Goal: Use online tool/utility: Utilize a website feature to perform a specific function

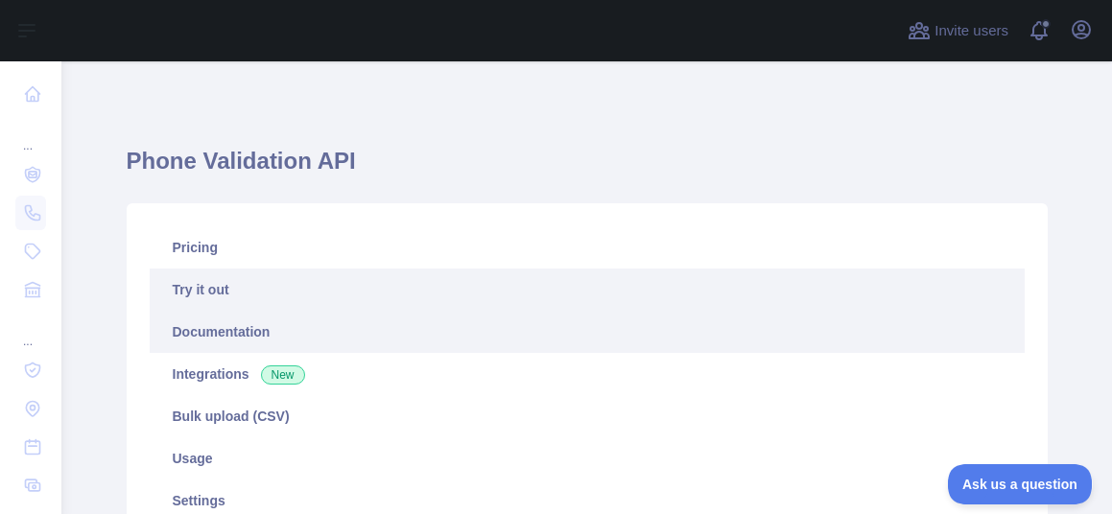
click at [231, 324] on link "Documentation" at bounding box center [587, 332] width 875 height 42
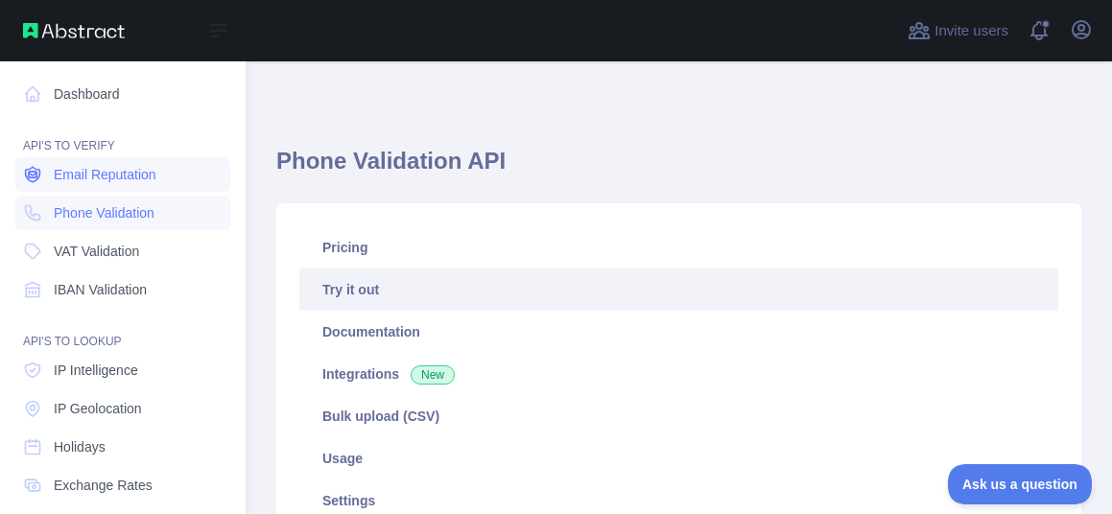
click at [133, 179] on span "Email Reputation" at bounding box center [105, 174] width 103 height 19
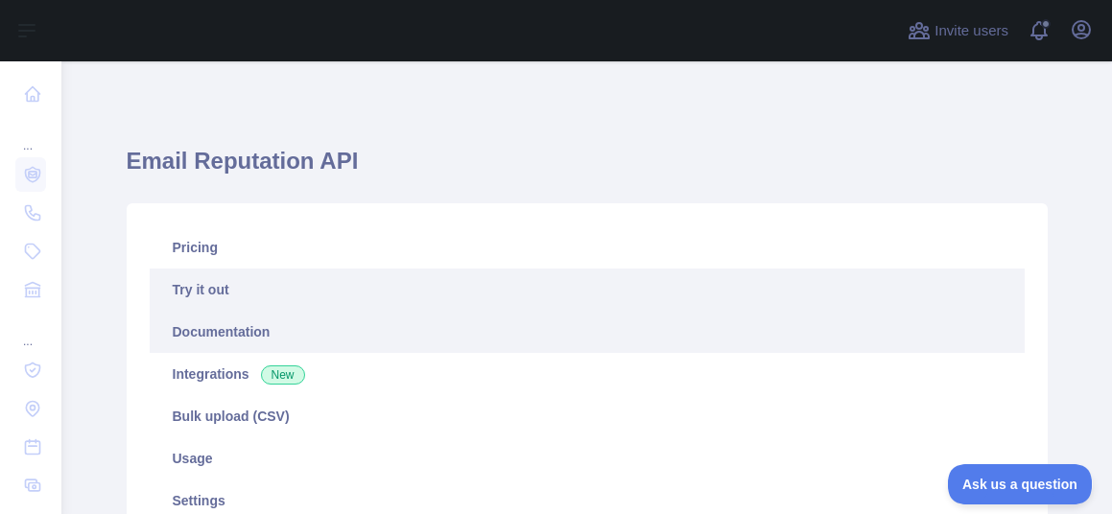
click at [226, 336] on link "Documentation" at bounding box center [587, 332] width 875 height 42
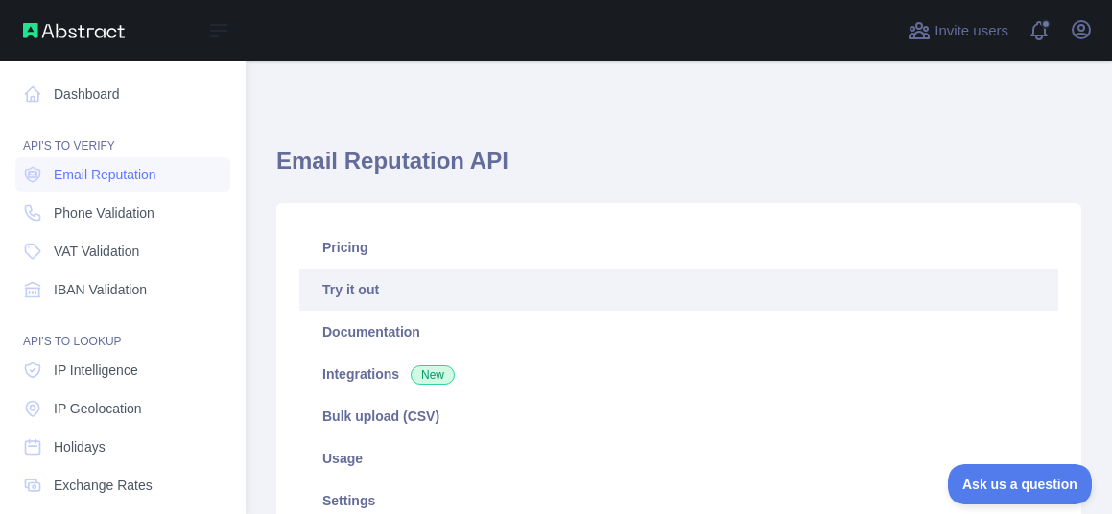
click at [95, 334] on div "API'S TO LOOKUP" at bounding box center [122, 330] width 215 height 38
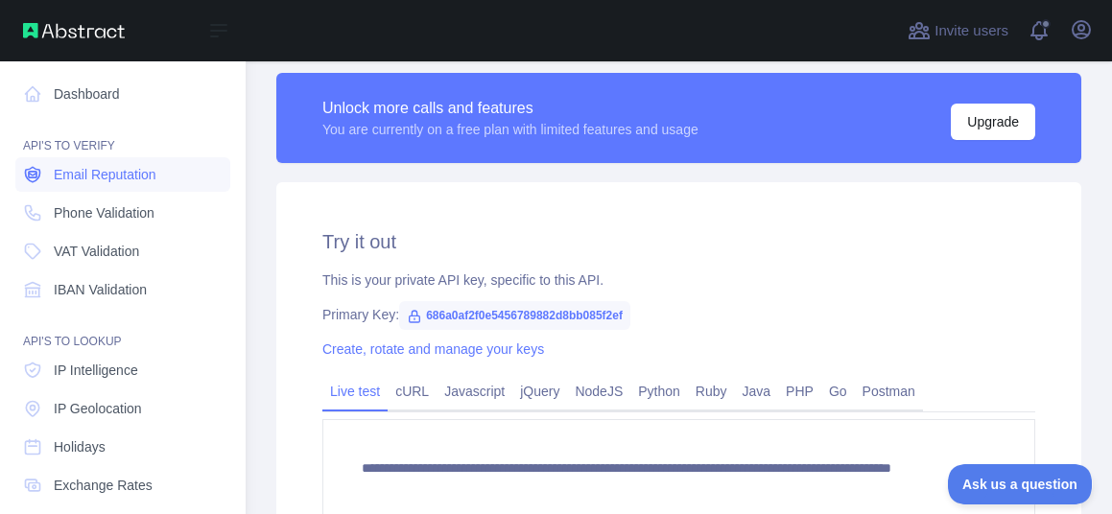
scroll to position [576, 0]
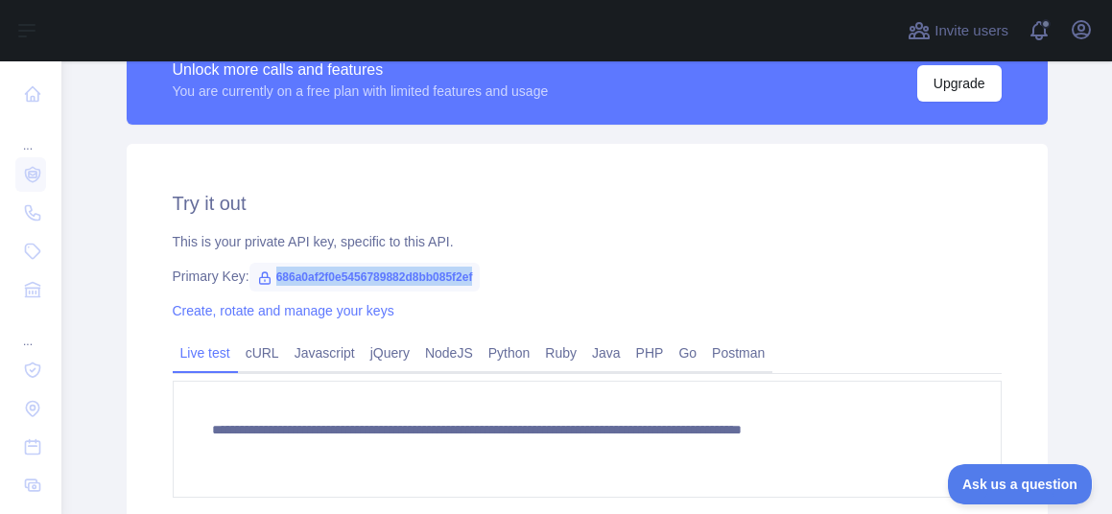
drag, startPoint x: 277, startPoint y: 273, endPoint x: 515, endPoint y: 272, distance: 238.0
click at [481, 272] on span "686a0af2f0e5456789882d8bb085f2ef" at bounding box center [364, 277] width 231 height 29
copy span "686a0af2f0e5456789882d8bb085f2ef"
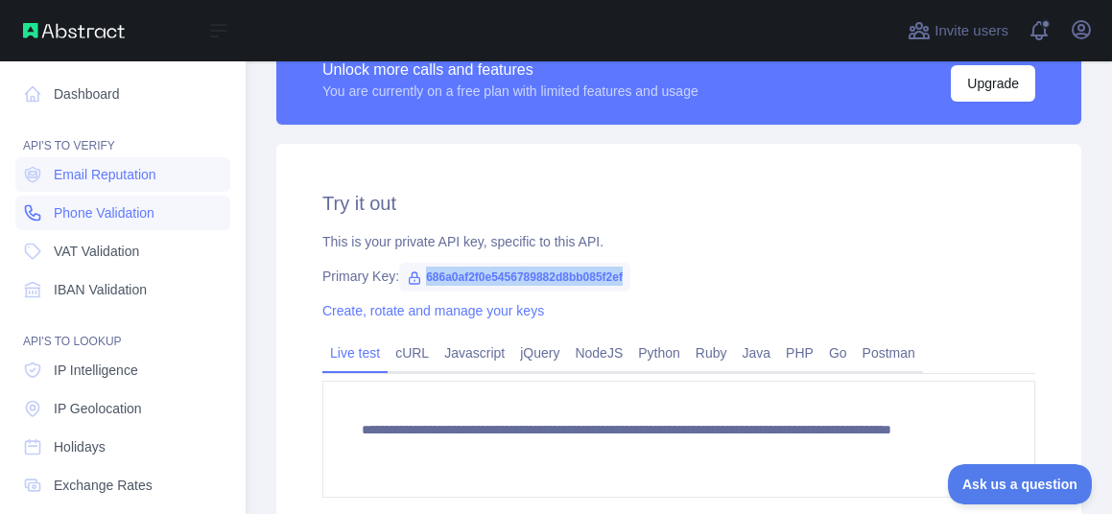
click at [96, 216] on span "Phone Validation" at bounding box center [104, 212] width 101 height 19
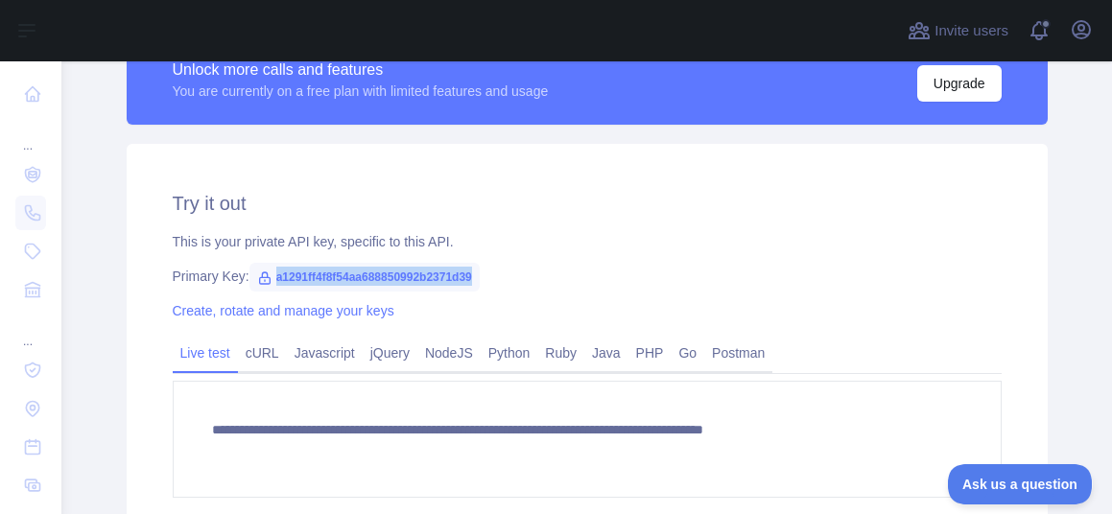
drag, startPoint x: 277, startPoint y: 277, endPoint x: 513, endPoint y: 283, distance: 236.1
click at [513, 283] on div "Primary Key: a1291ff4f8f54aa688850992b2371d39" at bounding box center [587, 276] width 829 height 19
copy span "a1291ff4f8f54aa688850992b2371d39"
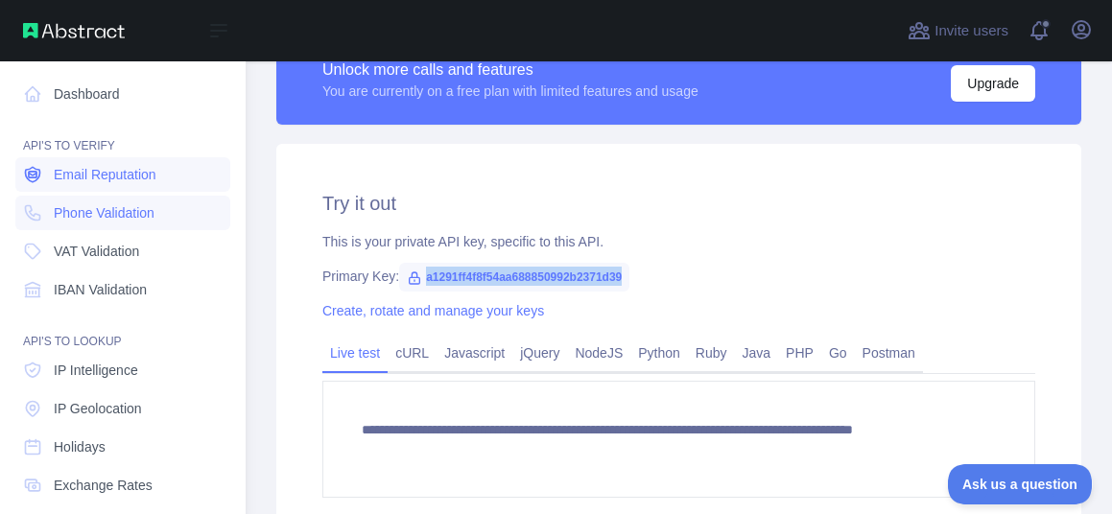
click at [102, 176] on span "Email Reputation" at bounding box center [105, 174] width 103 height 19
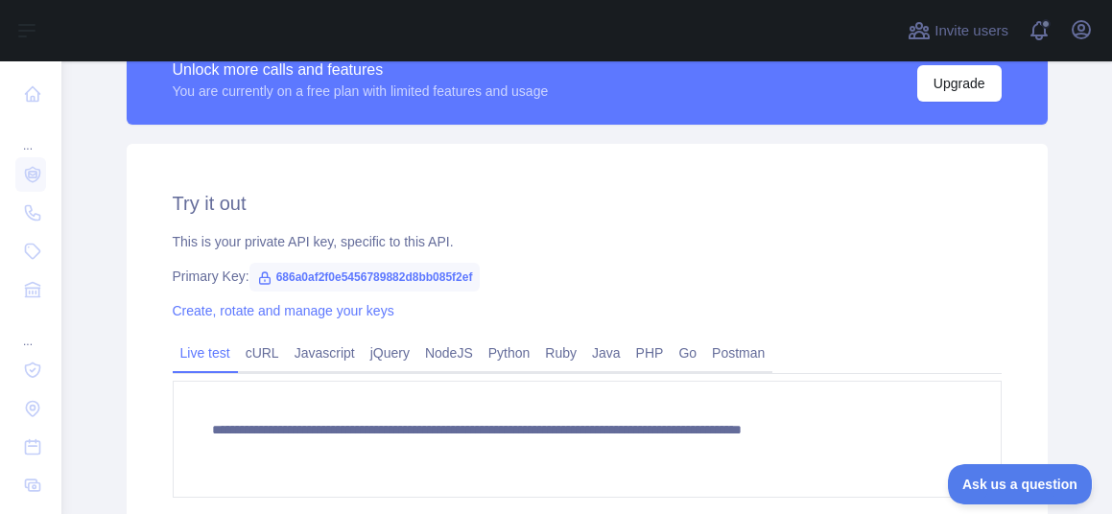
click at [802, 226] on div "**********" at bounding box center [587, 372] width 921 height 457
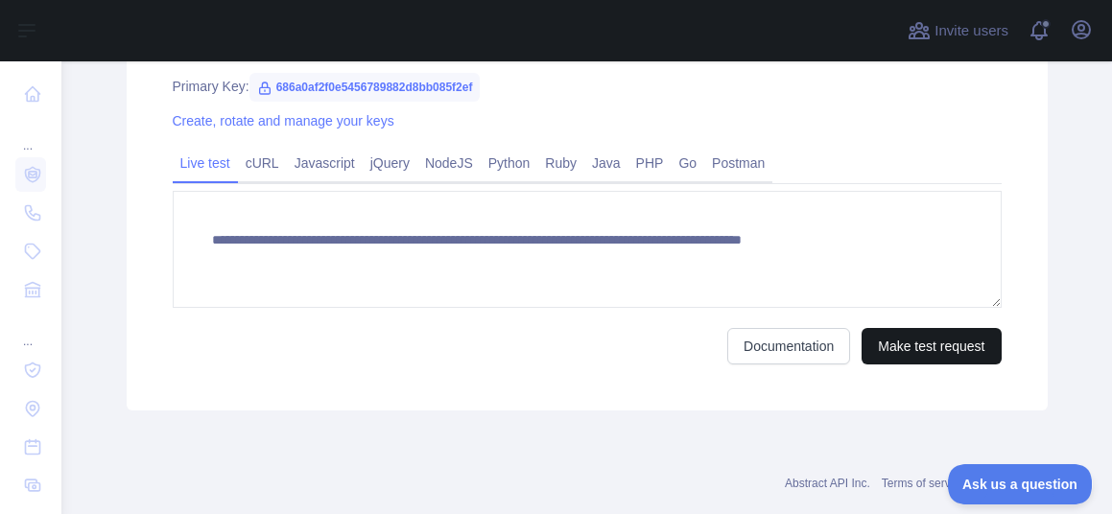
scroll to position [689, 0]
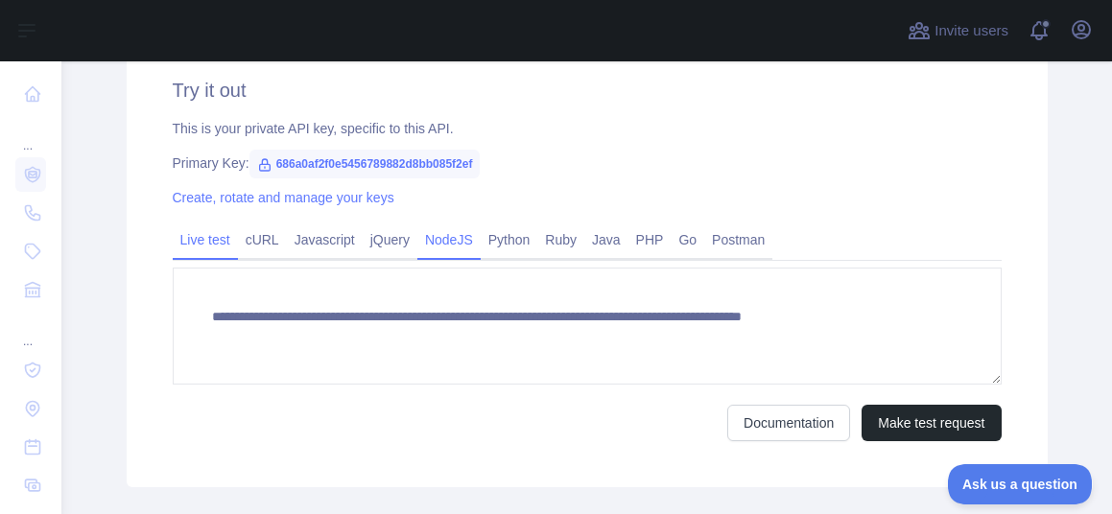
click at [454, 236] on link "NodeJS" at bounding box center [448, 240] width 63 height 31
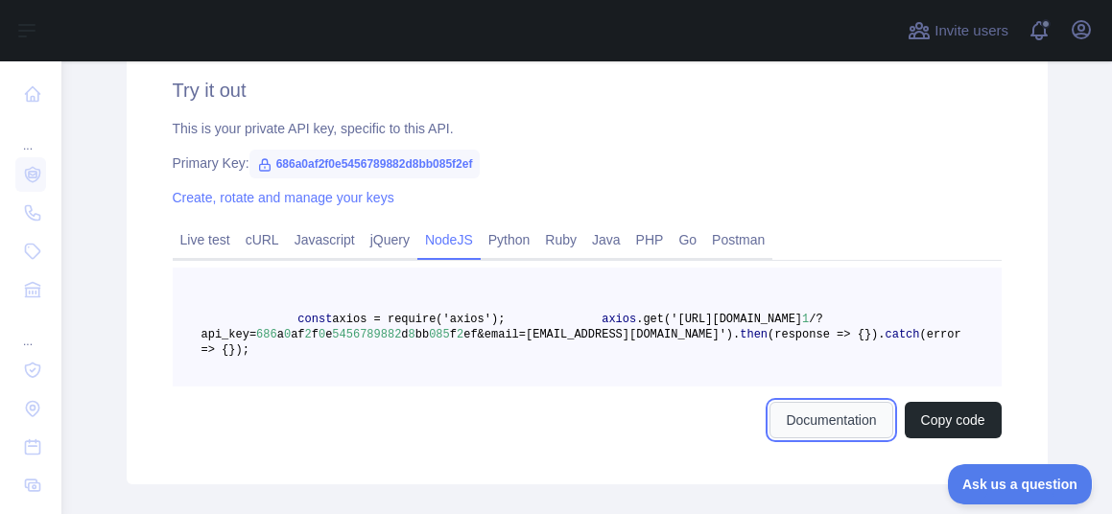
click at [838, 439] on link "Documentation" at bounding box center [831, 420] width 123 height 36
click at [474, 342] on pre "const axios = require('axios'); axios .get('[URL][DOMAIN_NAME] 1 /?api_key= 686…" at bounding box center [587, 327] width 829 height 119
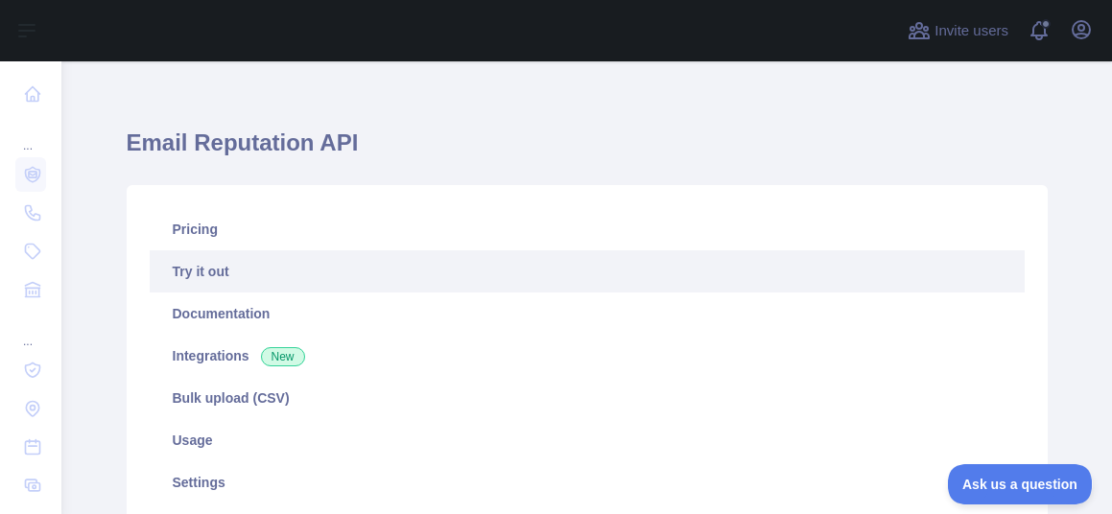
scroll to position [0, 0]
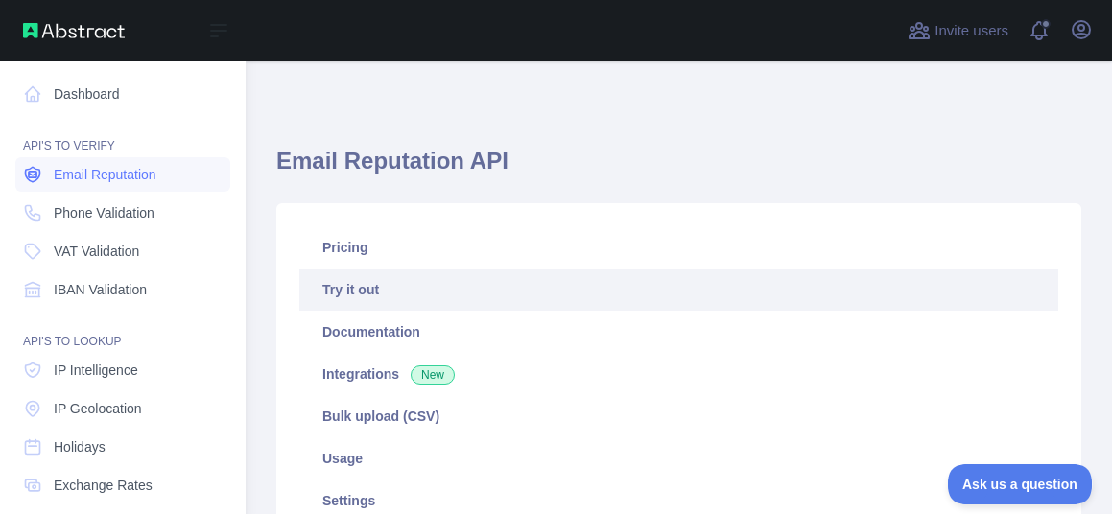
click at [99, 176] on span "Email Reputation" at bounding box center [105, 174] width 103 height 19
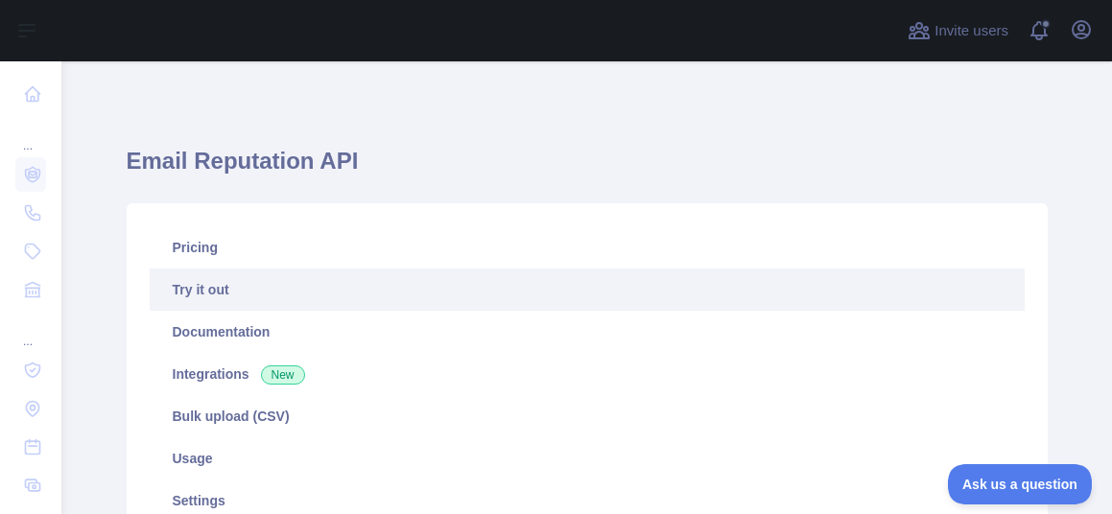
click at [403, 159] on h1 "Email Reputation API" at bounding box center [587, 169] width 921 height 46
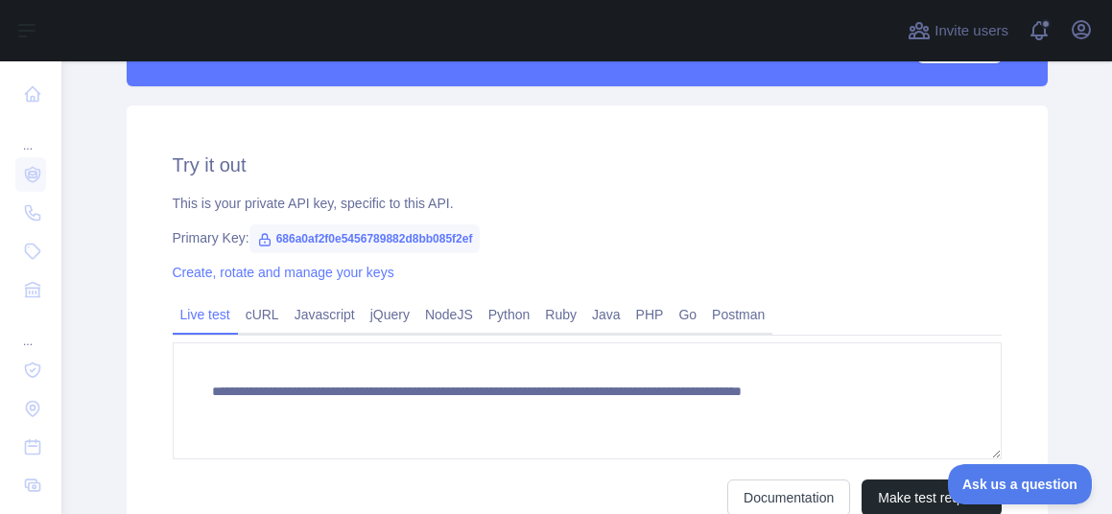
scroll to position [691, 0]
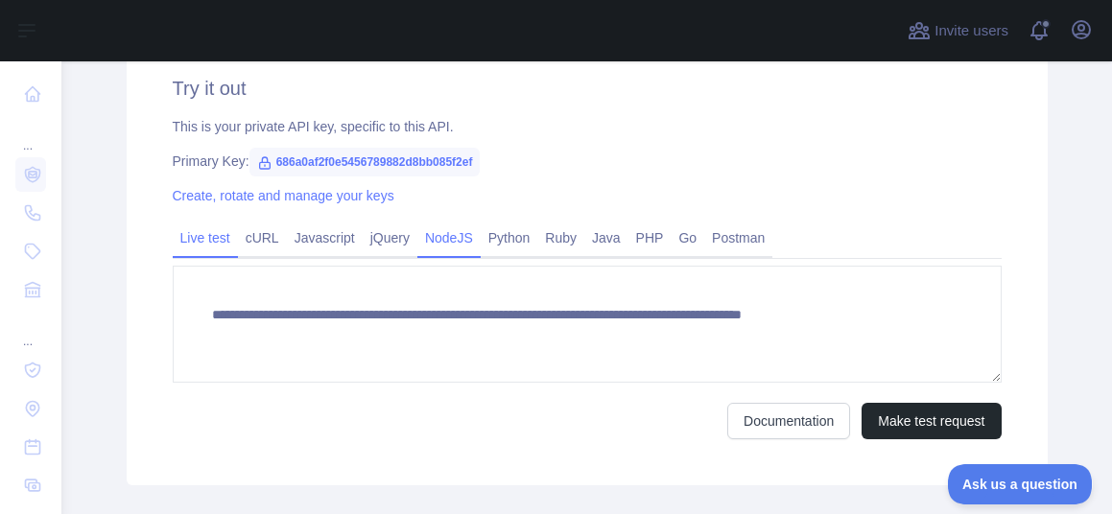
click at [452, 226] on link "NodeJS" at bounding box center [448, 238] width 63 height 31
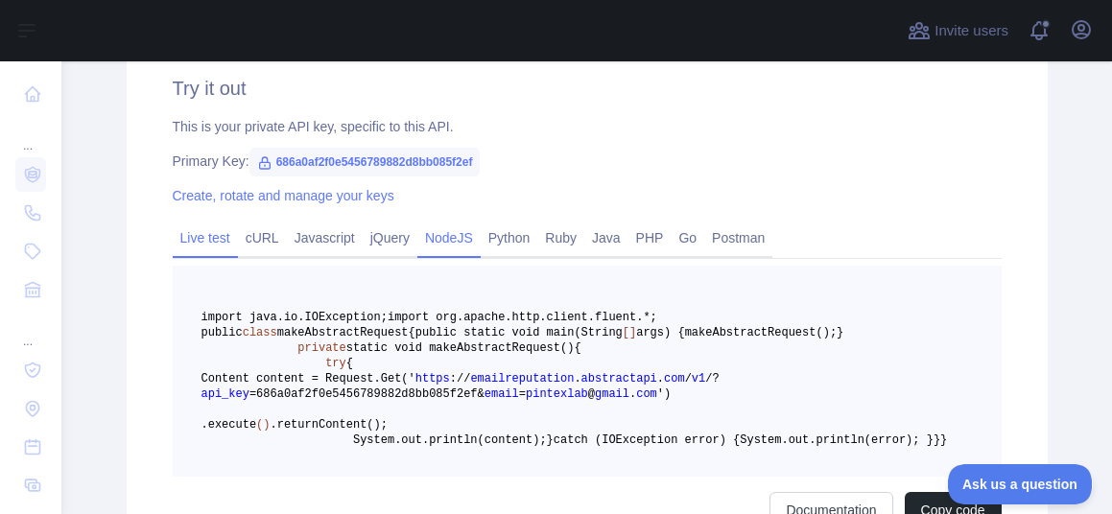
click at [203, 246] on link "Live test" at bounding box center [205, 238] width 65 height 31
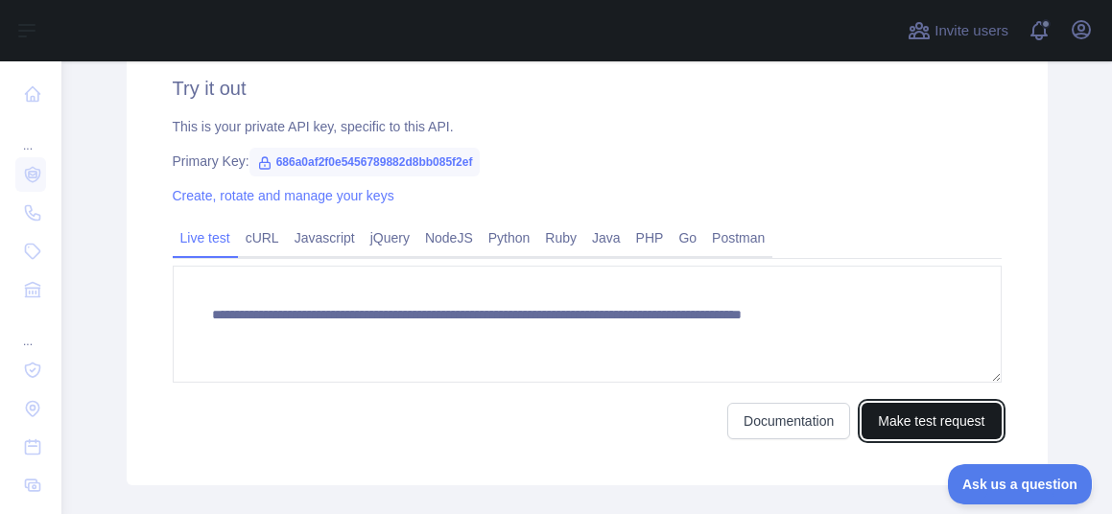
click at [944, 424] on button "Make test request" at bounding box center [931, 421] width 139 height 36
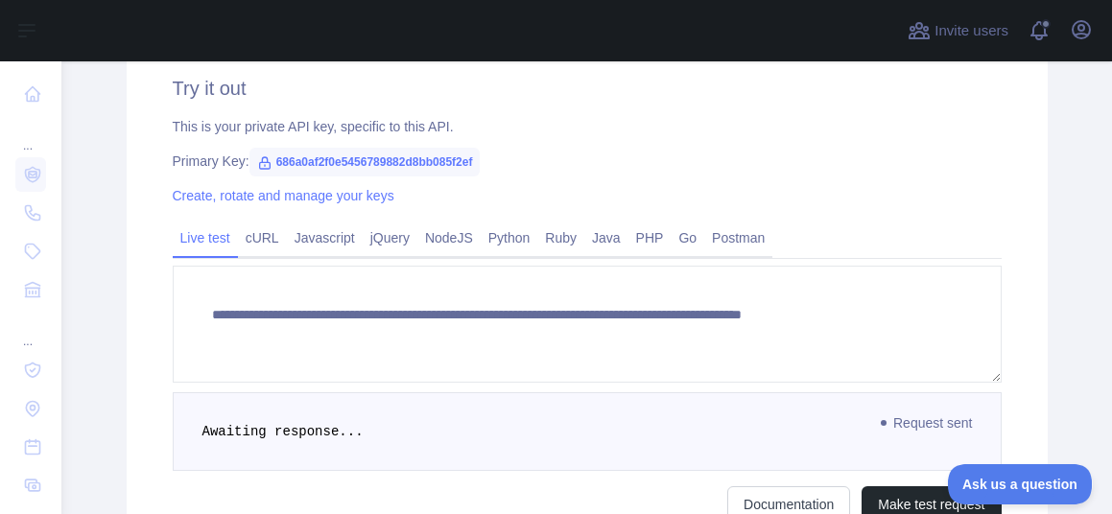
click at [807, 160] on div "Primary Key: 686a0af2f0e5456789882d8bb085f2ef" at bounding box center [587, 161] width 829 height 19
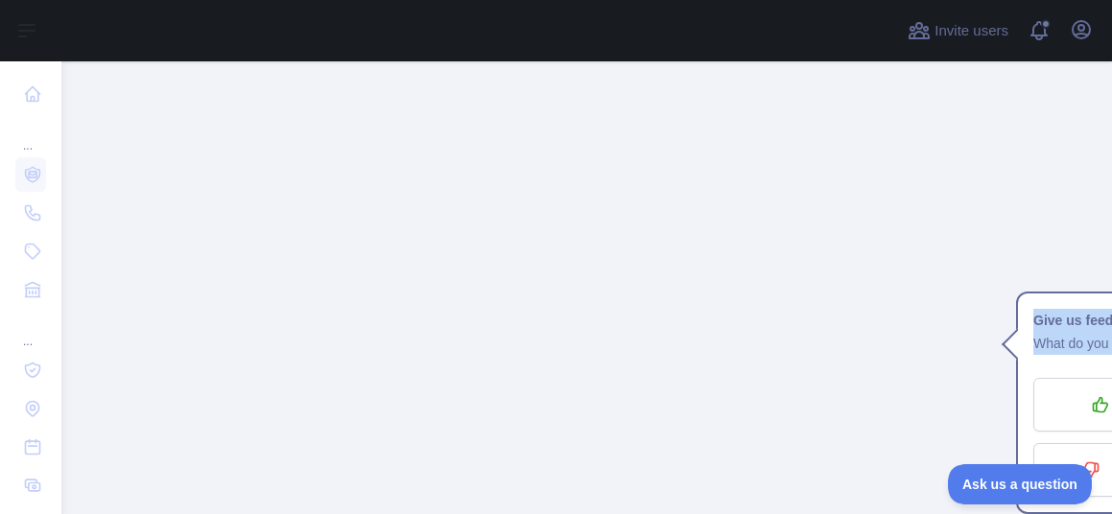
scroll to position [1906, 0]
drag, startPoint x: 204, startPoint y: 275, endPoint x: 275, endPoint y: 302, distance: 75.9
copy code "{ "email_address" : "[EMAIL_ADDRESS][DOMAIN_NAME]" , "email_deliverability" : {…"
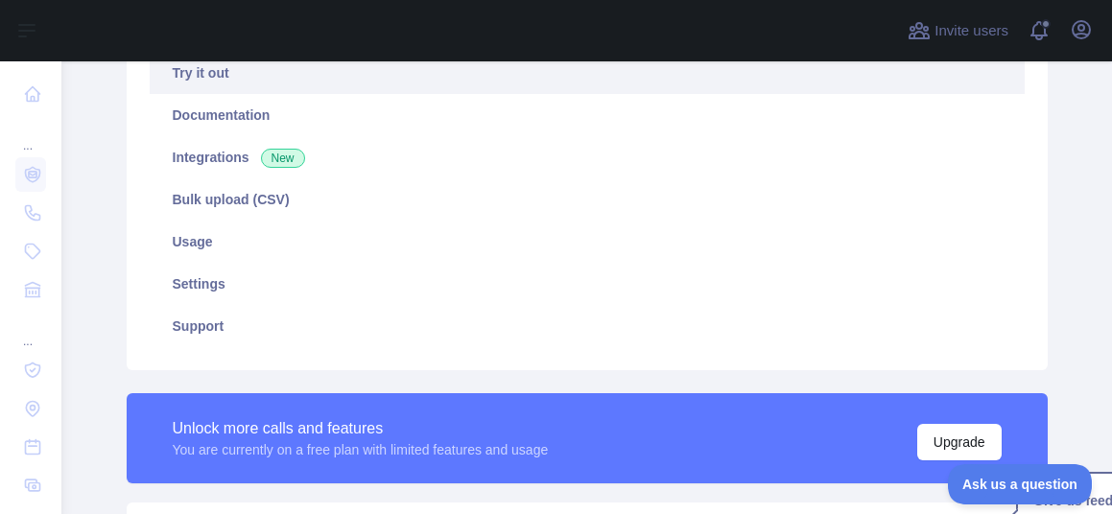
scroll to position [178, 0]
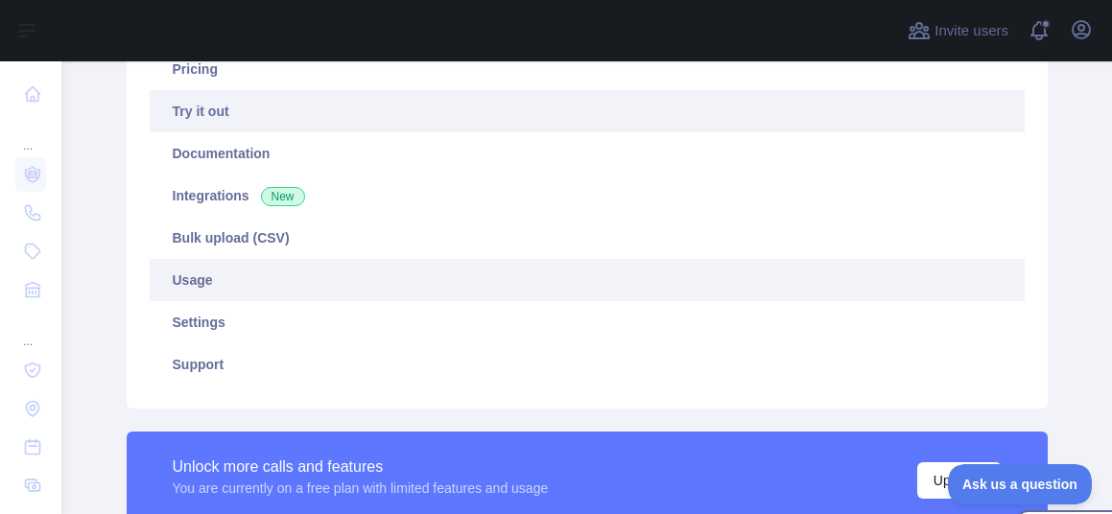
click at [360, 295] on link "Usage" at bounding box center [587, 280] width 875 height 42
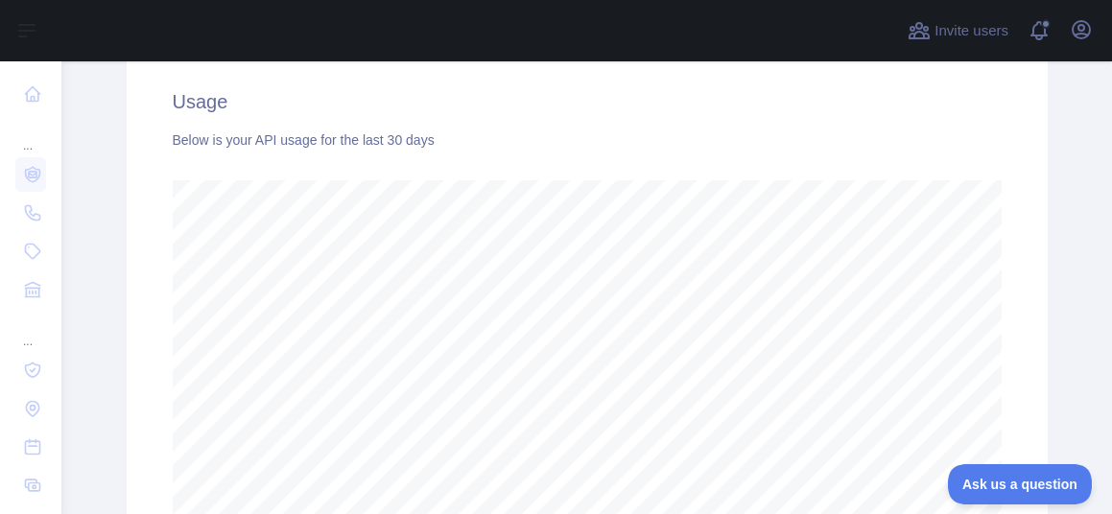
scroll to position [639, 0]
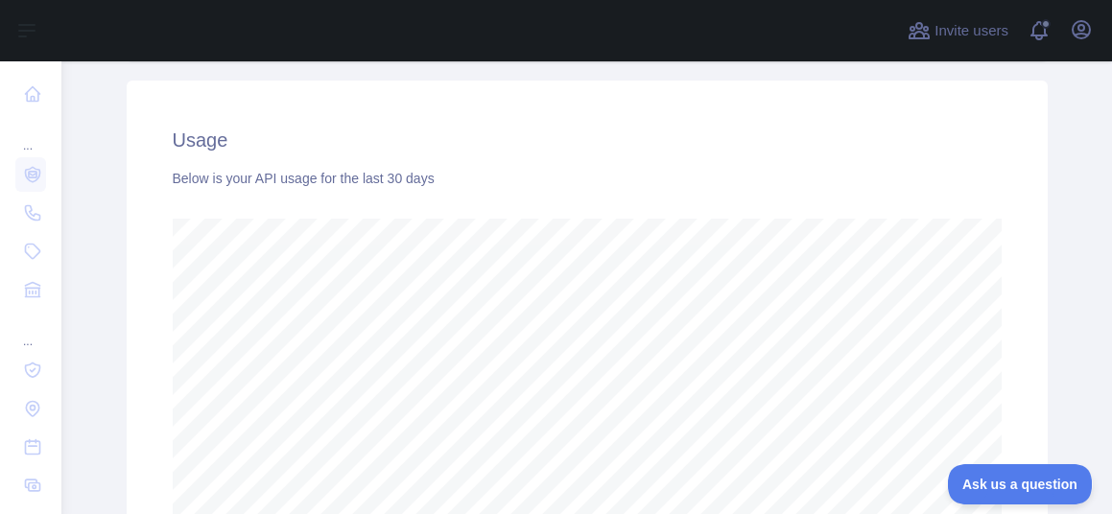
click at [548, 144] on h2 "Usage" at bounding box center [587, 140] width 829 height 27
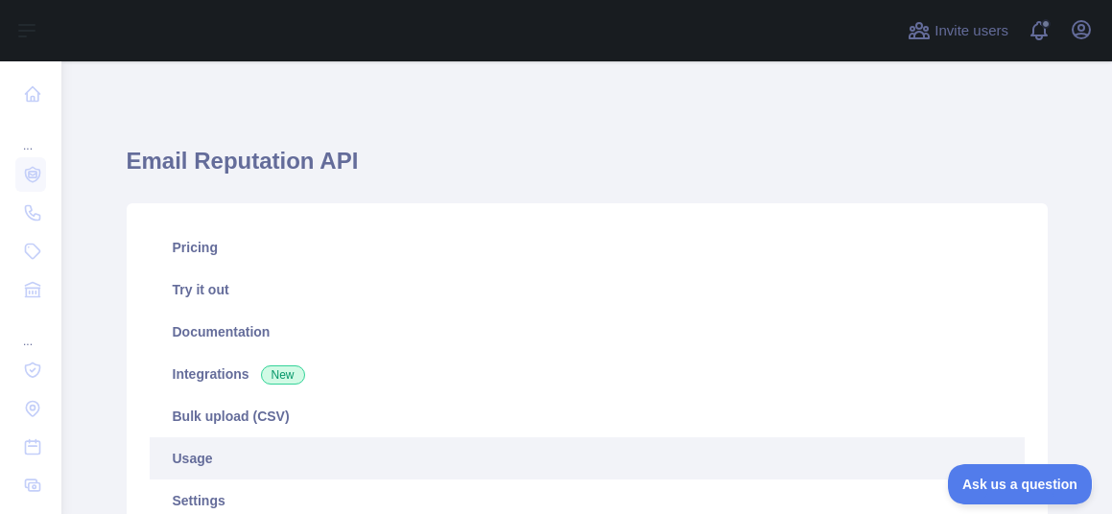
scroll to position [959162, 958564]
click at [653, 166] on h1 "Email Reputation API" at bounding box center [587, 169] width 921 height 46
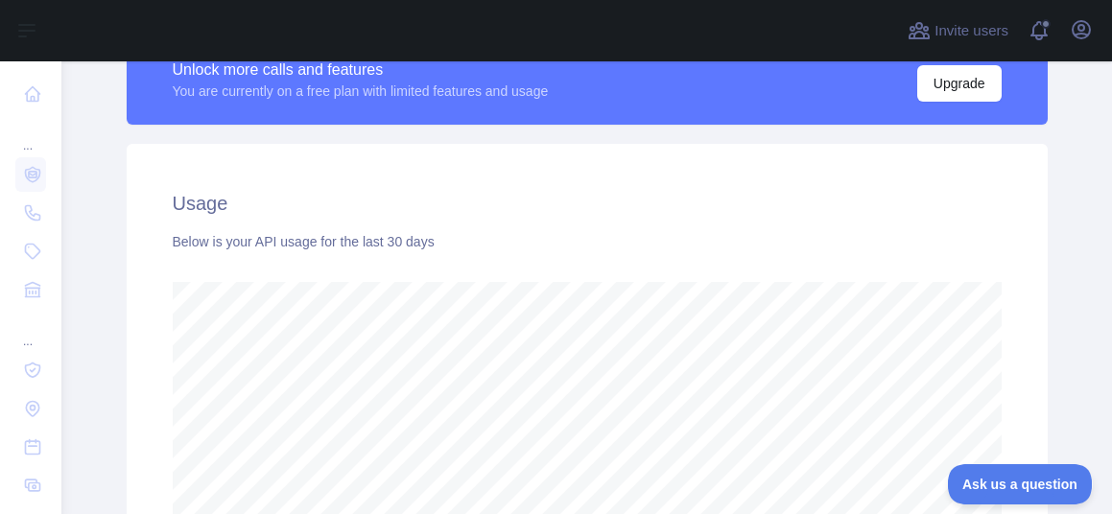
scroll to position [537, 0]
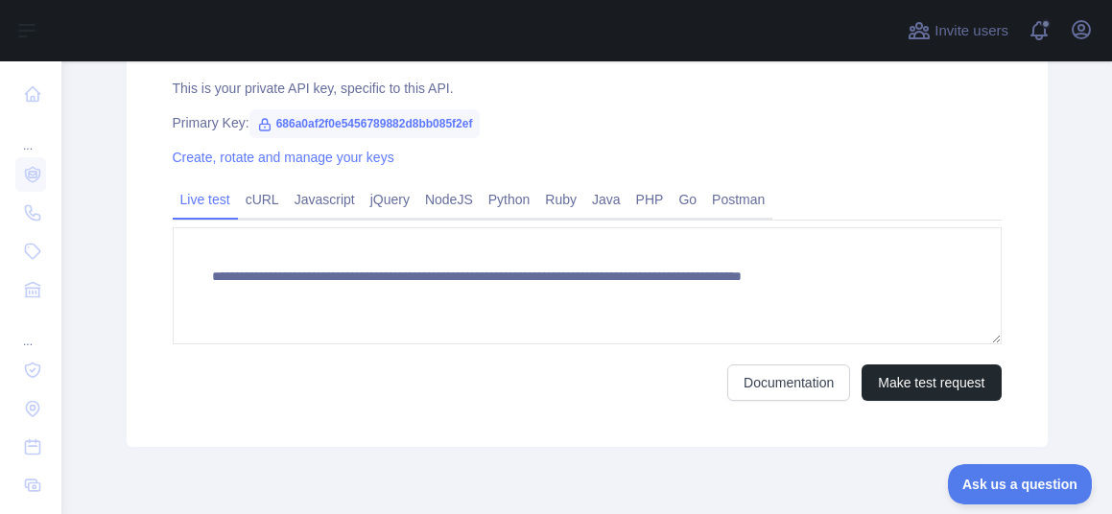
scroll to position [804, 0]
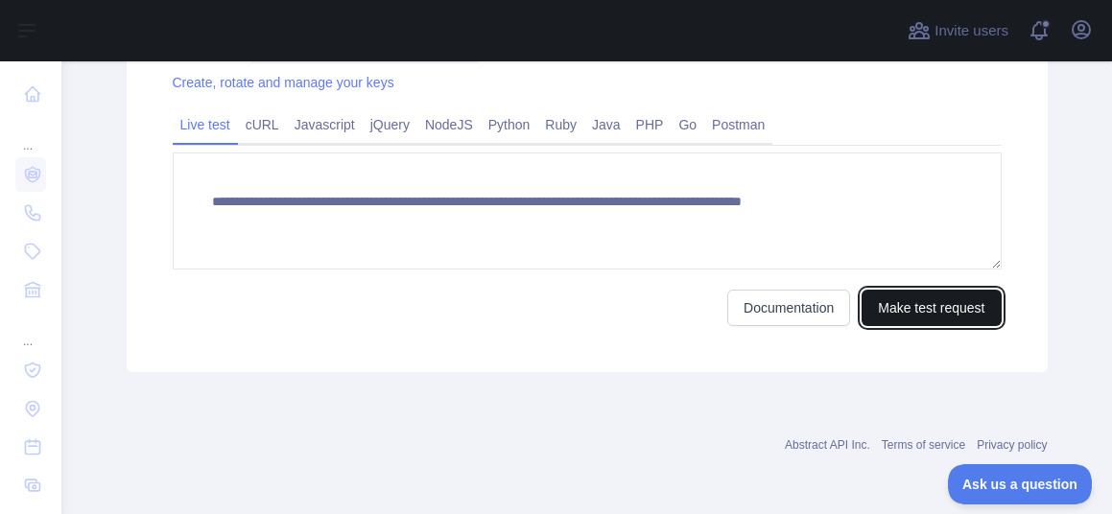
click at [937, 306] on button "Make test request" at bounding box center [931, 308] width 139 height 36
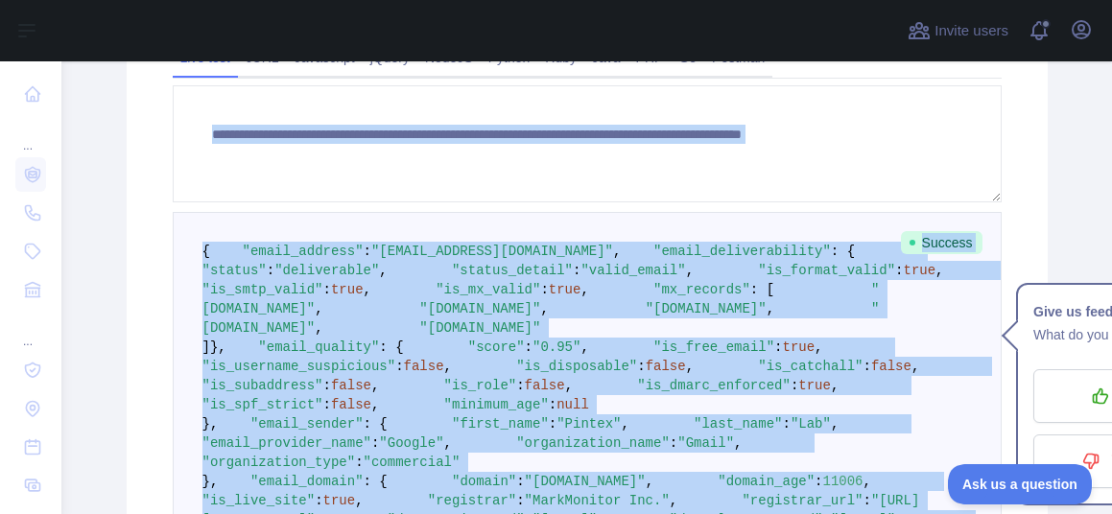
scroll to position [863, 0]
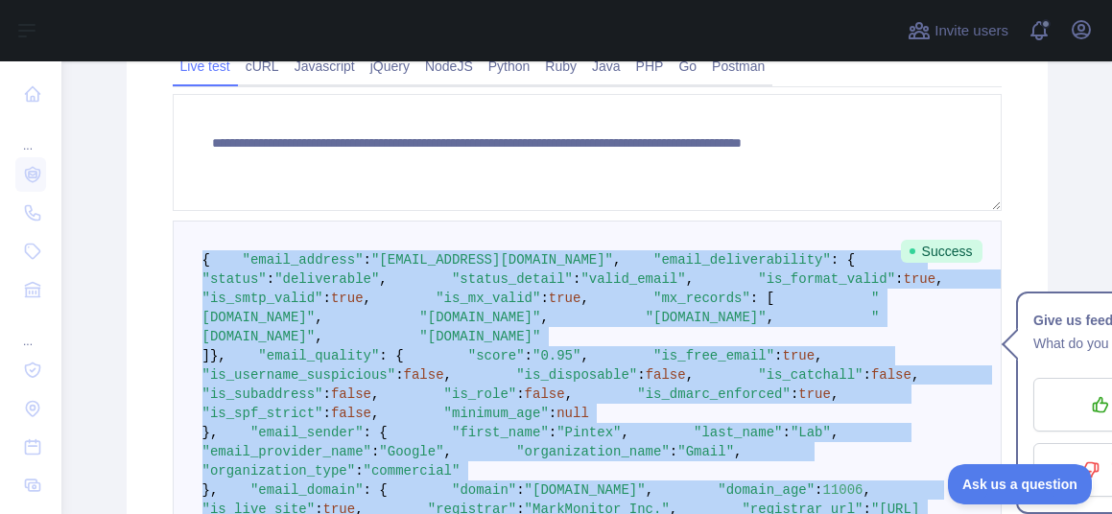
drag, startPoint x: 221, startPoint y: 323, endPoint x: 204, endPoint y: 237, distance: 87.9
click at [204, 237] on pre "{ "email_address" : "[EMAIL_ADDRESS][DOMAIN_NAME]" , "email_deliverability" : {…" at bounding box center [587, 433] width 829 height 424
copy code "{ "email_address" : "[EMAIL_ADDRESS][DOMAIN_NAME]" , "email_deliverability" : {…"
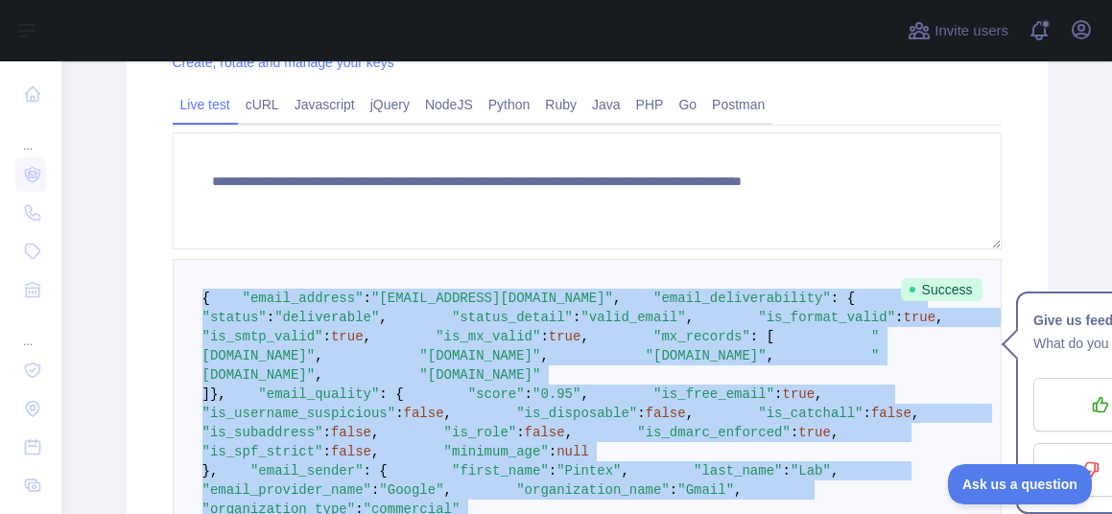
scroll to position [786, 0]
